Goal: Transaction & Acquisition: Obtain resource

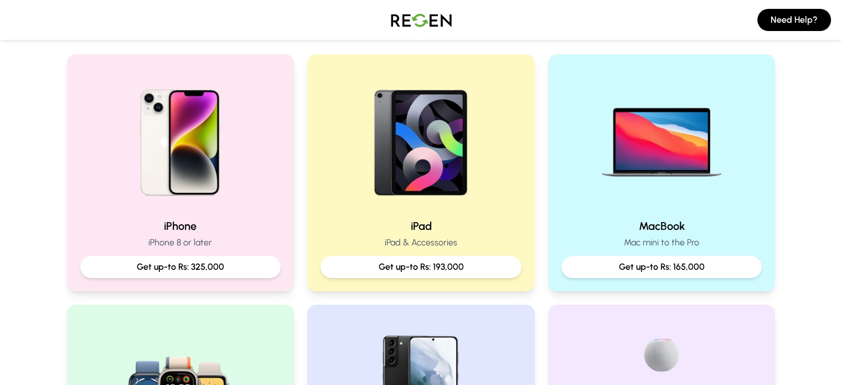
scroll to position [219, 0]
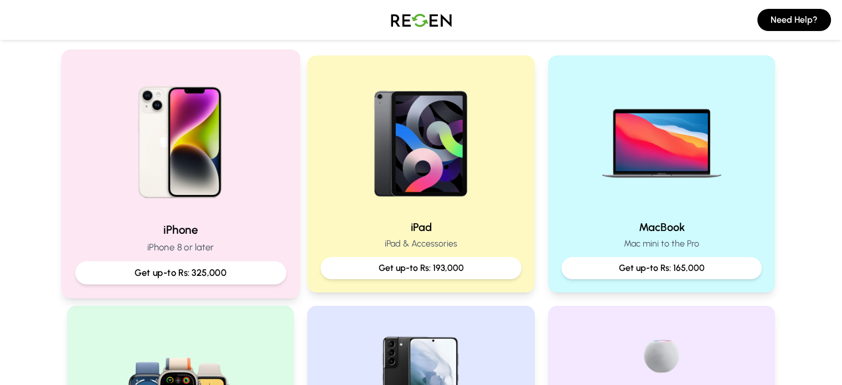
click at [206, 200] on img at bounding box center [180, 138] width 149 height 149
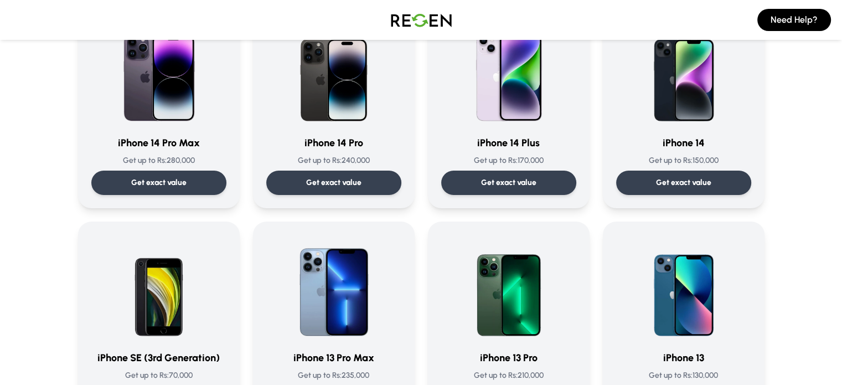
scroll to position [334, 0]
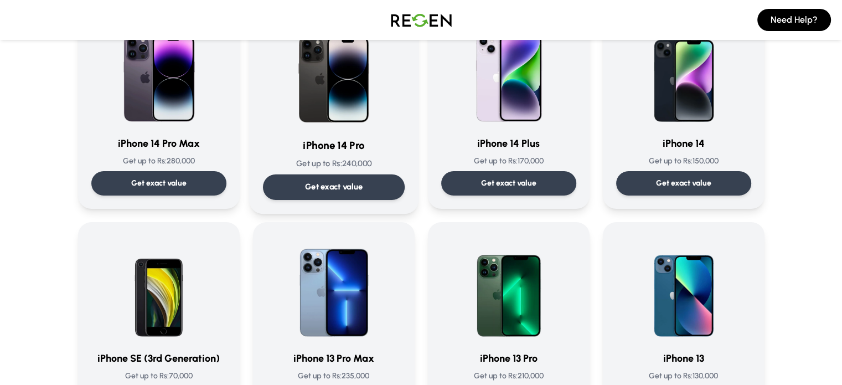
click at [309, 181] on p "Get exact value" at bounding box center [333, 187] width 58 height 12
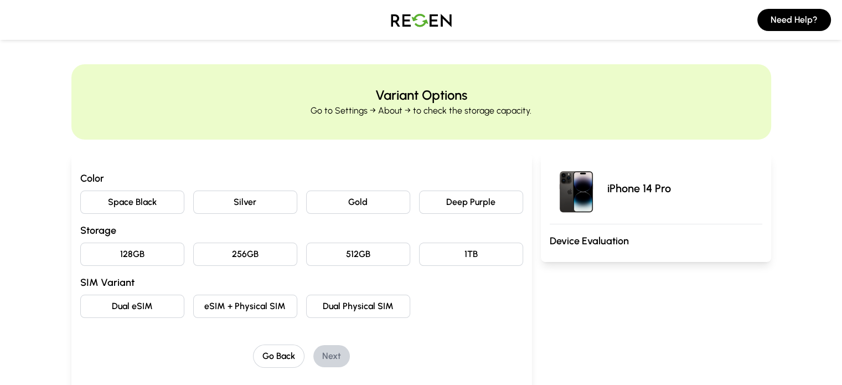
click at [344, 311] on button "Dual Physical SIM" at bounding box center [358, 305] width 104 height 23
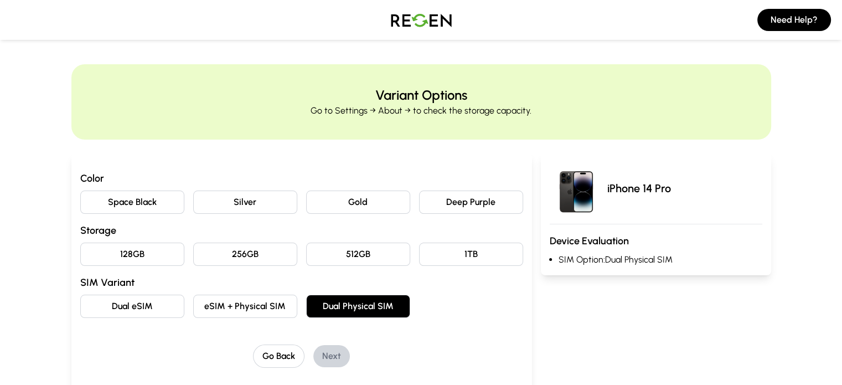
click at [95, 245] on button "128GB" at bounding box center [132, 253] width 104 height 23
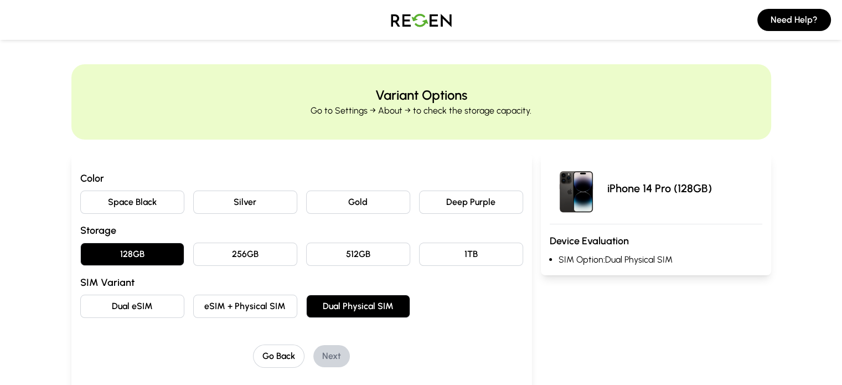
click at [464, 214] on div "Color Space Black Silver Gold Deep Purple Storage 128GB 256GB 512GB 1TB SIM Var…" at bounding box center [301, 243] width 443 height 147
click at [463, 206] on button "Deep Purple" at bounding box center [471, 201] width 104 height 23
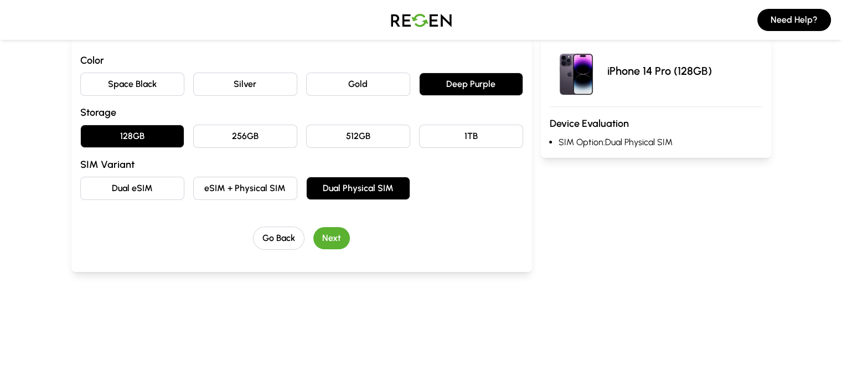
scroll to position [119, 0]
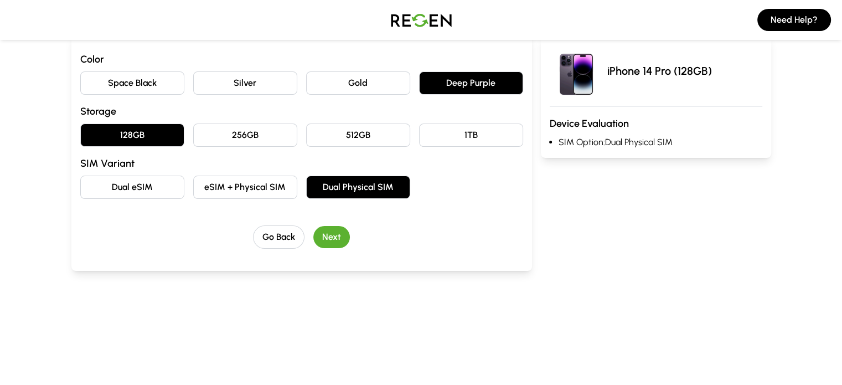
click at [314, 235] on button "Next" at bounding box center [331, 237] width 37 height 22
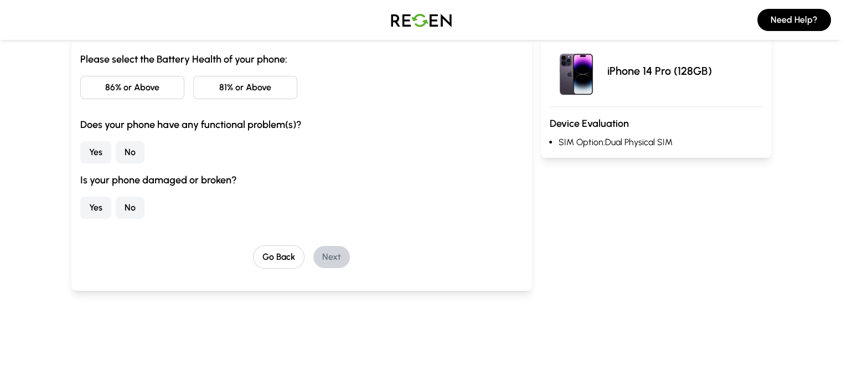
click at [88, 89] on button "86% or Above" at bounding box center [132, 87] width 104 height 23
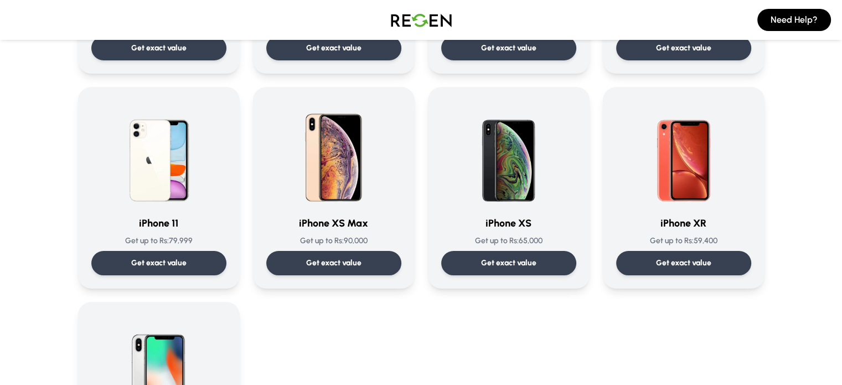
scroll to position [1159, 0]
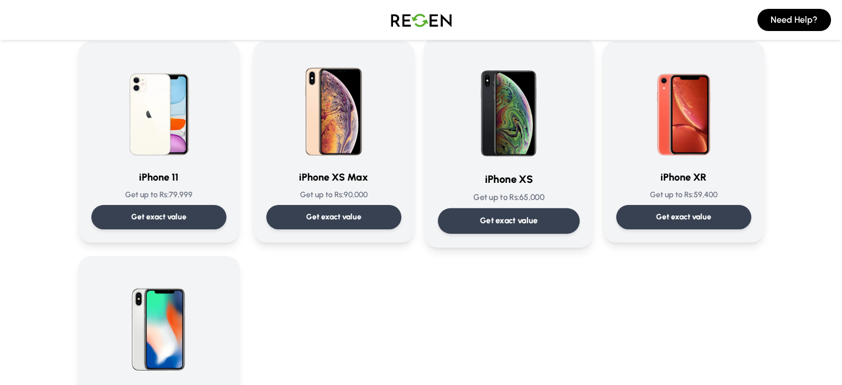
click at [516, 219] on p "Get exact value" at bounding box center [508, 221] width 58 height 12
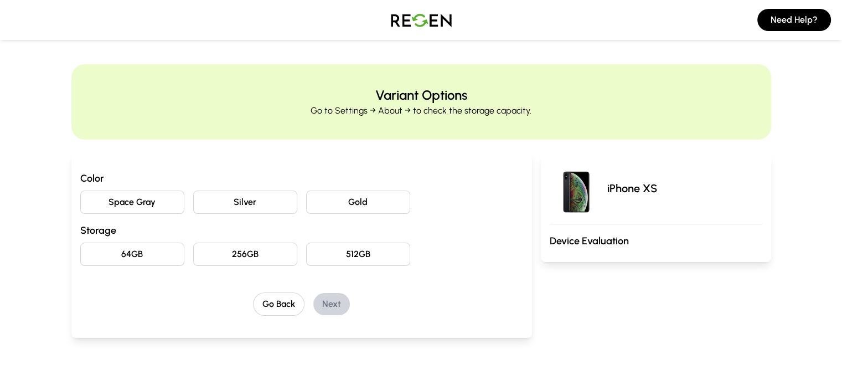
click at [98, 193] on button "Space Gray" at bounding box center [132, 201] width 104 height 23
click at [89, 244] on button "64GB" at bounding box center [132, 253] width 104 height 23
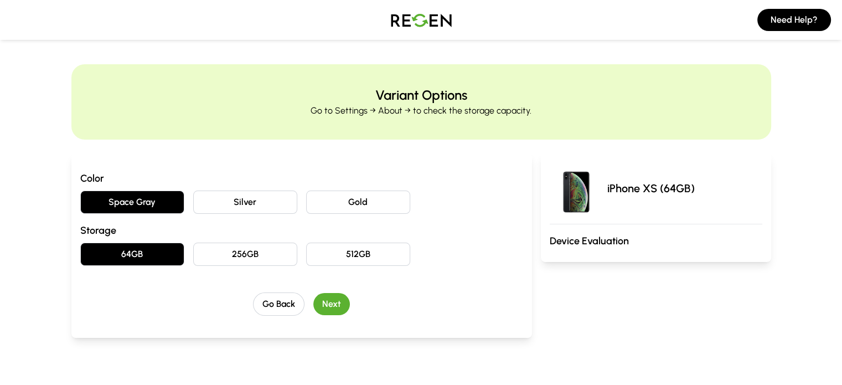
click at [313, 309] on button "Next" at bounding box center [331, 304] width 37 height 22
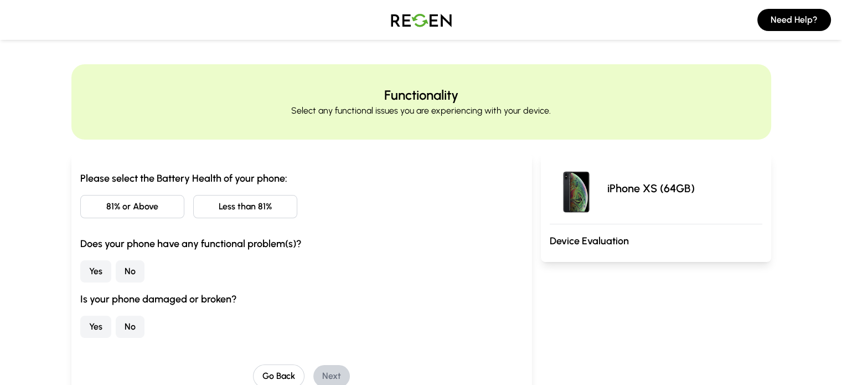
click at [193, 211] on button "Less than 81%" at bounding box center [245, 206] width 104 height 23
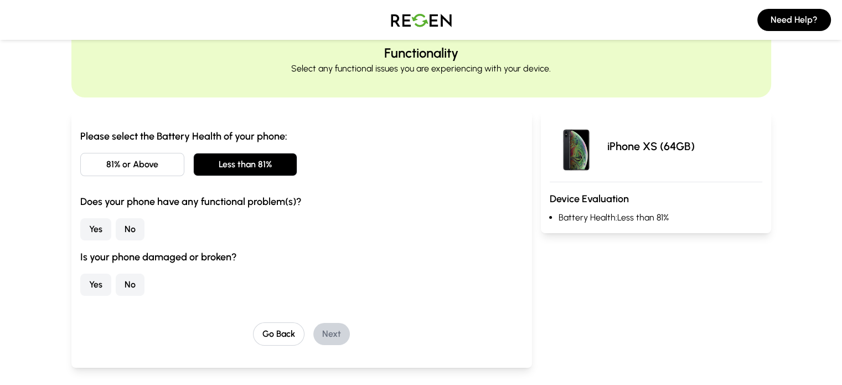
scroll to position [43, 0]
click at [116, 230] on button "No" at bounding box center [130, 228] width 29 height 22
click at [116, 280] on button "No" at bounding box center [130, 284] width 29 height 22
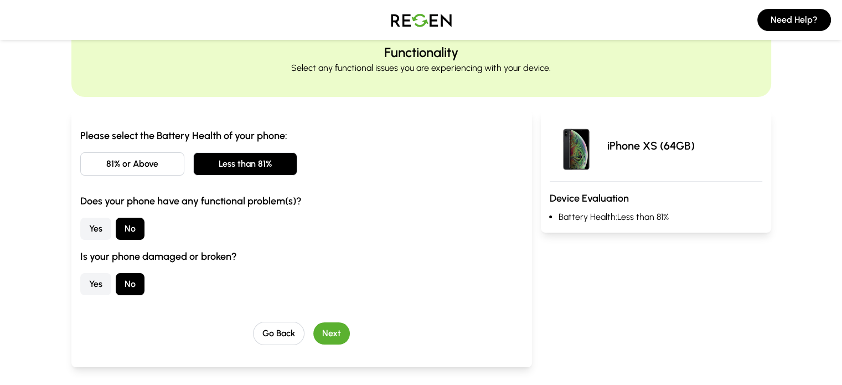
click at [319, 340] on button "Next" at bounding box center [331, 333] width 37 height 22
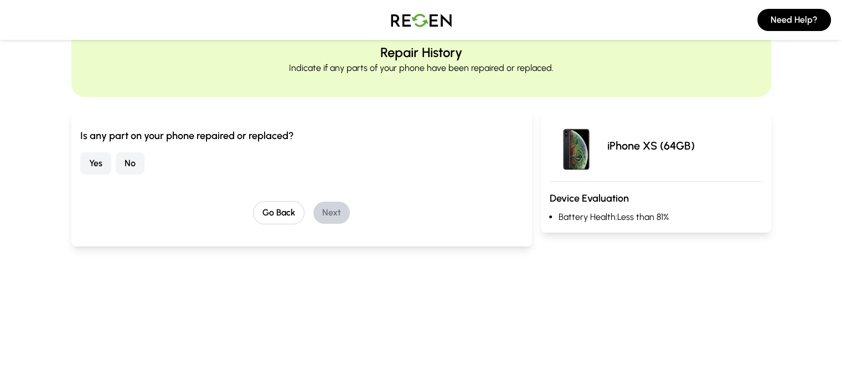
click at [116, 162] on button "No" at bounding box center [130, 163] width 29 height 22
click at [313, 216] on button "Next" at bounding box center [331, 212] width 37 height 22
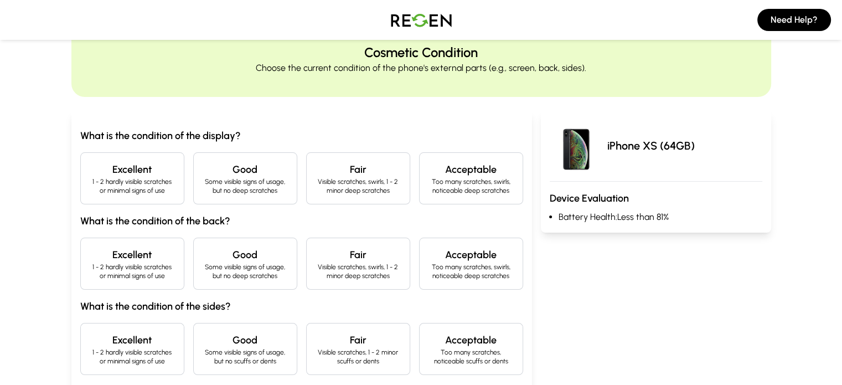
click at [103, 173] on h4 "Excellent" at bounding box center [132, 169] width 85 height 15
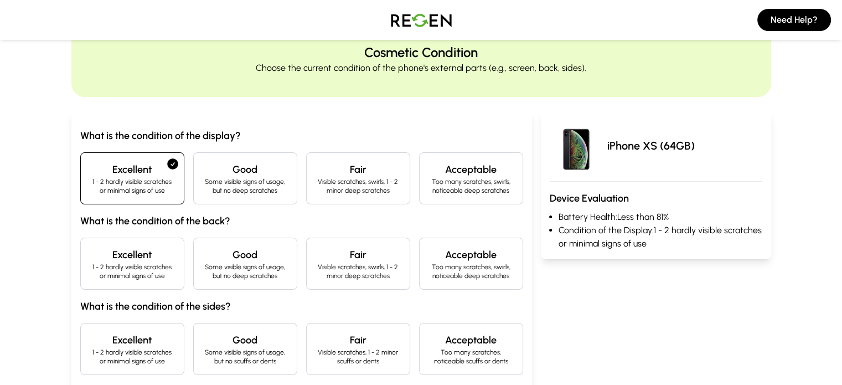
click at [120, 248] on h4 "Excellent" at bounding box center [132, 254] width 85 height 15
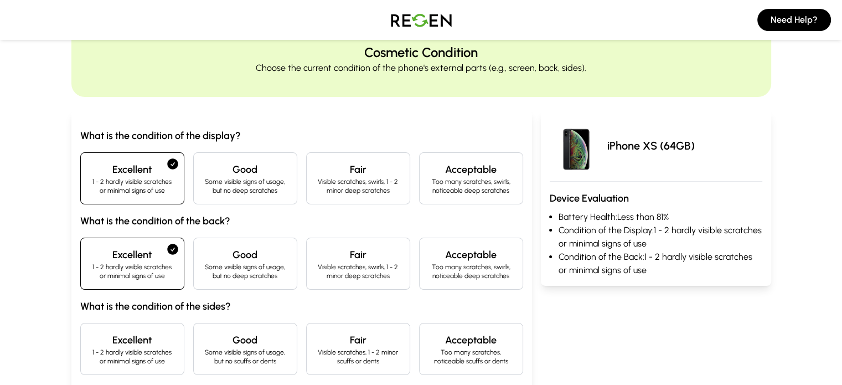
click at [202, 342] on h4 "Good" at bounding box center [244, 339] width 85 height 15
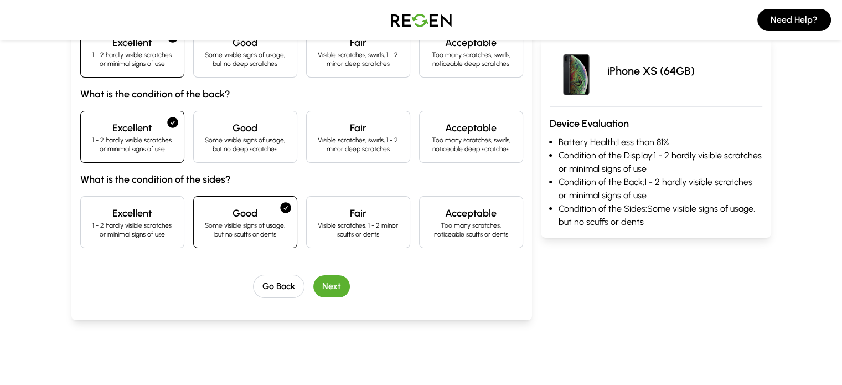
scroll to position [169, 0]
click at [313, 287] on button "Next" at bounding box center [331, 287] width 37 height 22
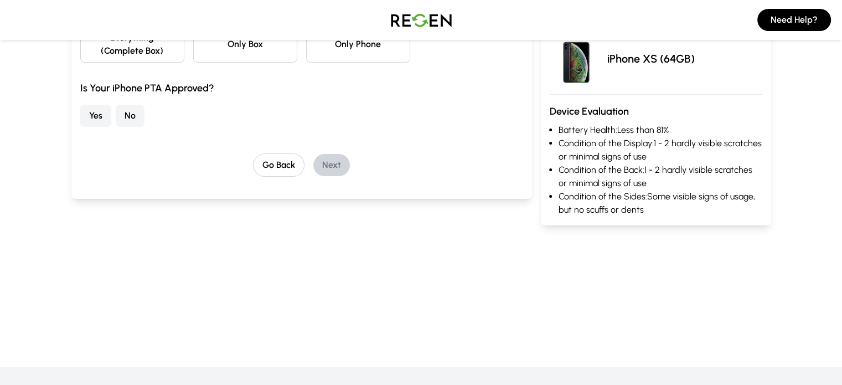
click at [80, 105] on button "Yes" at bounding box center [95, 116] width 31 height 22
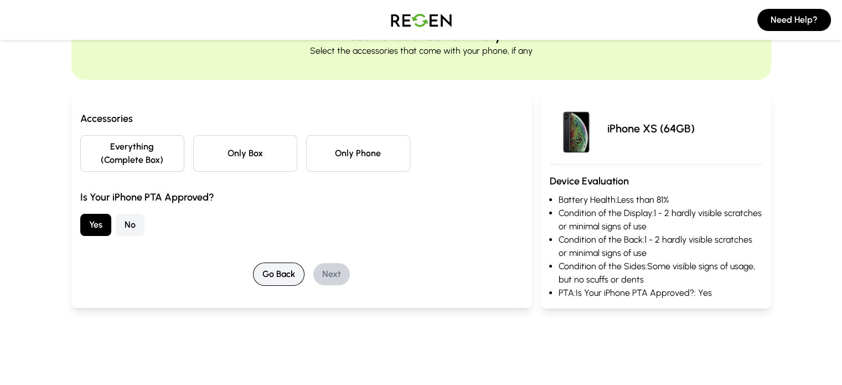
scroll to position [59, 0]
click at [342, 146] on button "Only Phone" at bounding box center [358, 154] width 104 height 37
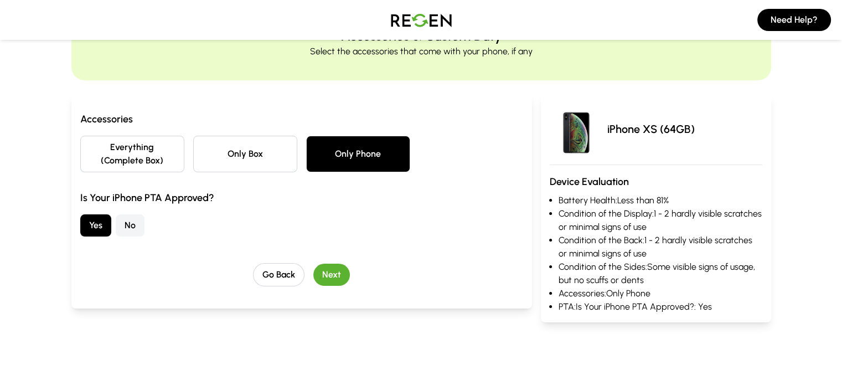
click at [313, 263] on button "Next" at bounding box center [331, 274] width 37 height 22
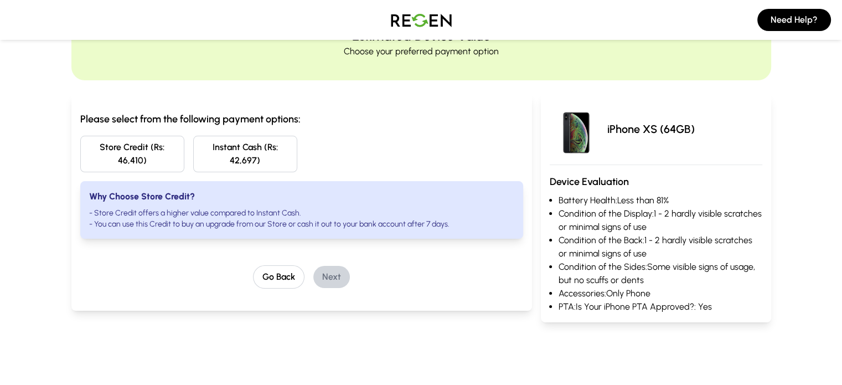
click at [238, 143] on button "Instant Cash (Rs: 42,697)" at bounding box center [245, 154] width 104 height 37
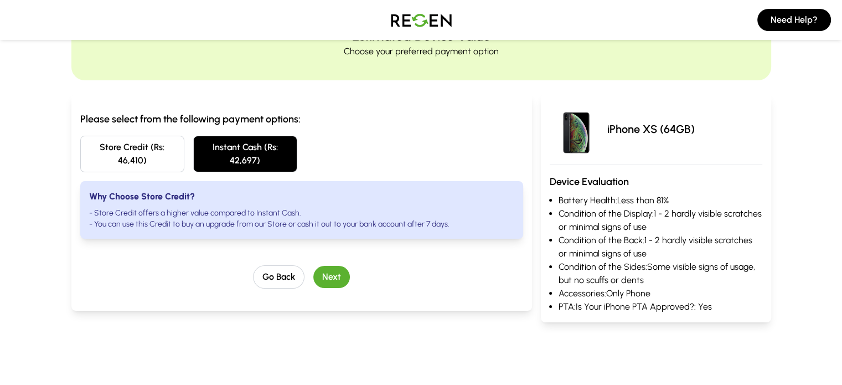
click at [313, 269] on button "Next" at bounding box center [331, 277] width 37 height 22
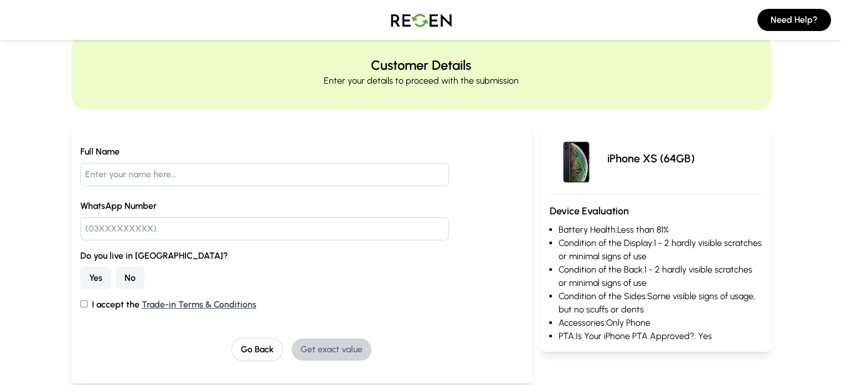
scroll to position [32, 0]
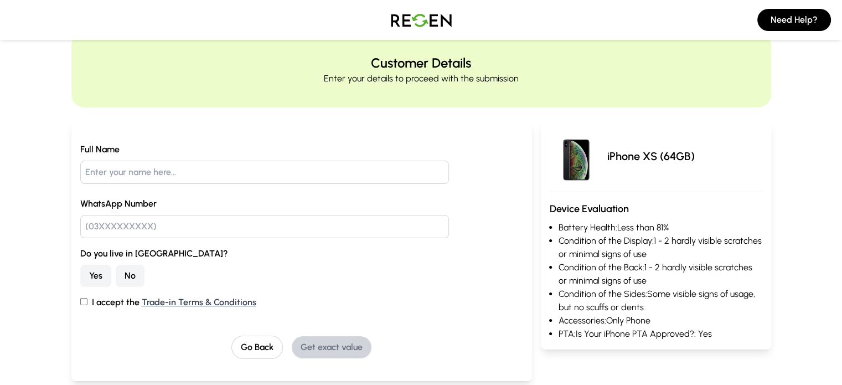
click at [80, 273] on button "Yes" at bounding box center [95, 275] width 31 height 22
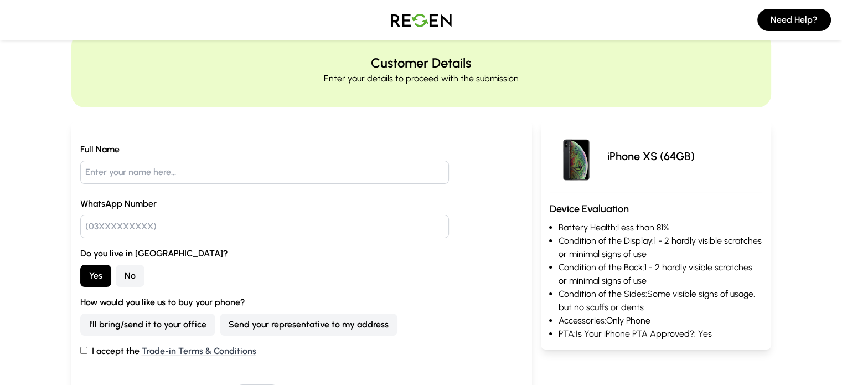
click at [80, 326] on button "I'll bring/send it to your office" at bounding box center [147, 324] width 135 height 22
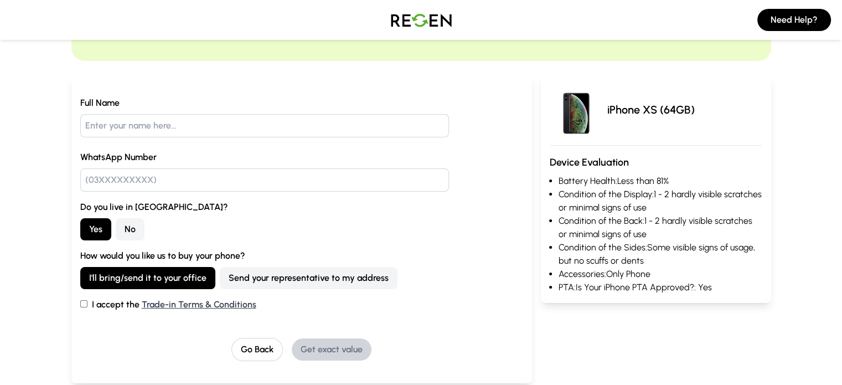
scroll to position [0, 0]
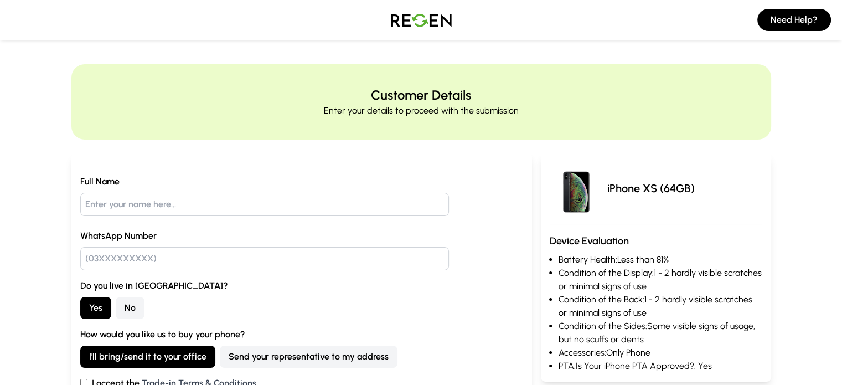
type input "Aut cupiditate sint"
checkbox input "true"
click at [269, 255] on input "text" at bounding box center [264, 258] width 369 height 23
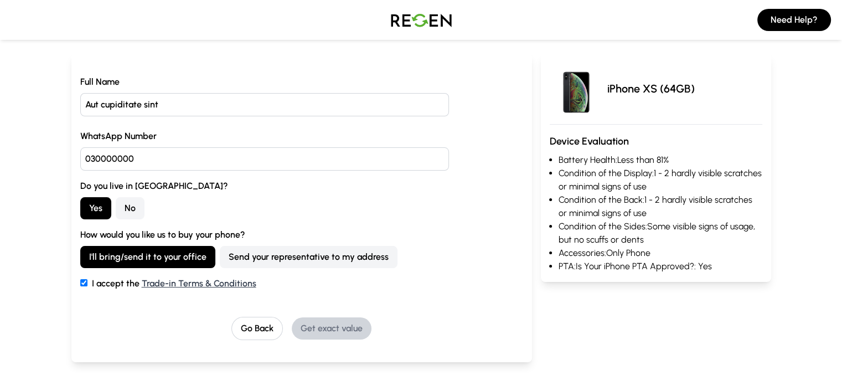
scroll to position [99, 0]
type input "0"
type input "03117104576"
click at [308, 326] on button "Get exact value" at bounding box center [332, 329] width 80 height 22
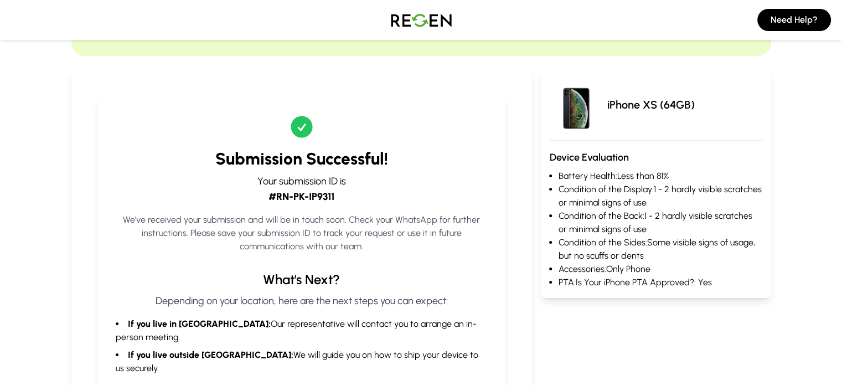
scroll to position [0, 0]
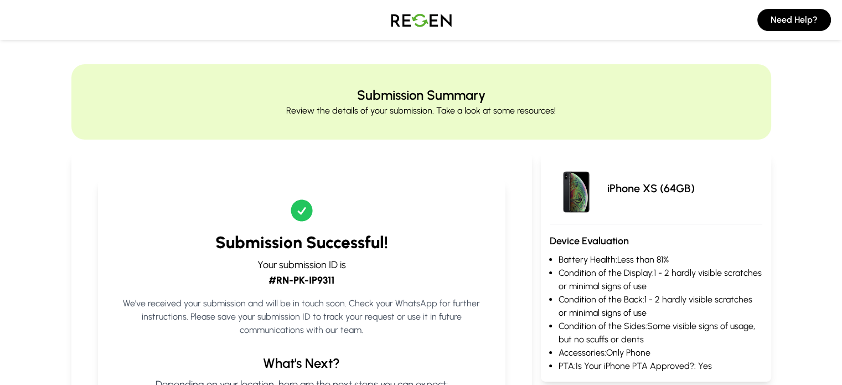
click at [405, 23] on img at bounding box center [420, 19] width 77 height 31
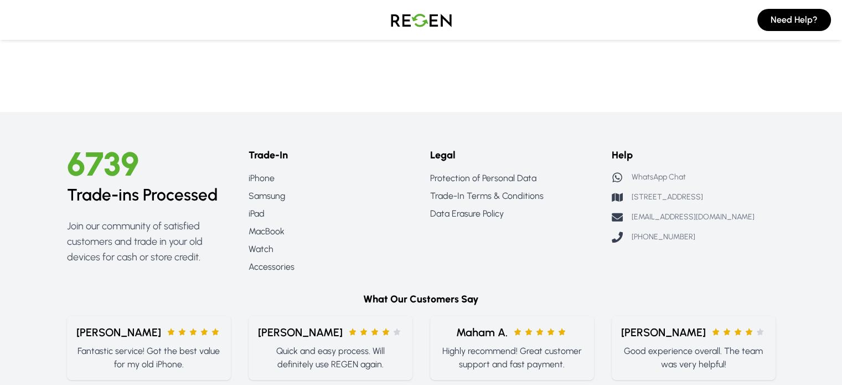
scroll to position [1152, 0]
